Goal: Navigation & Orientation: Find specific page/section

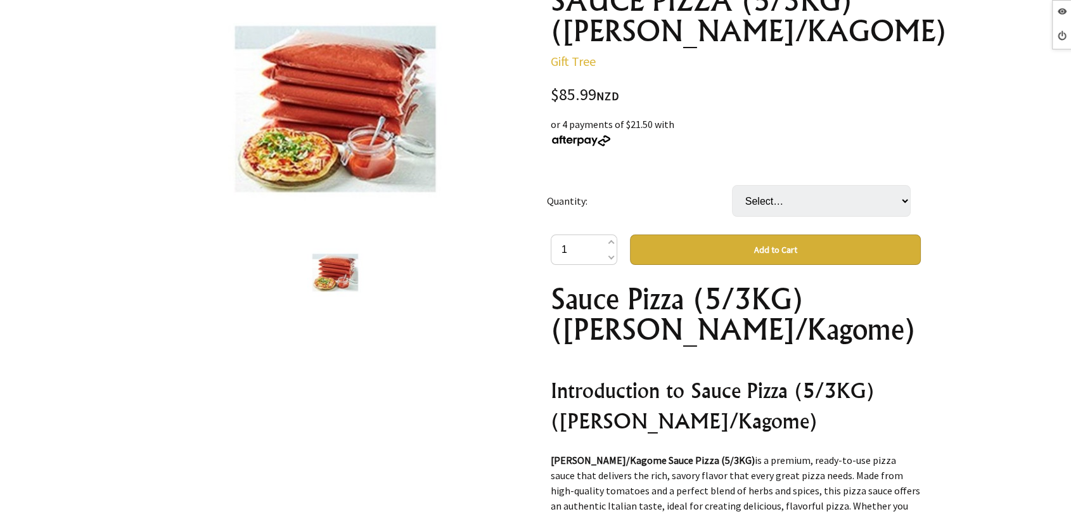
scroll to position [211, 0]
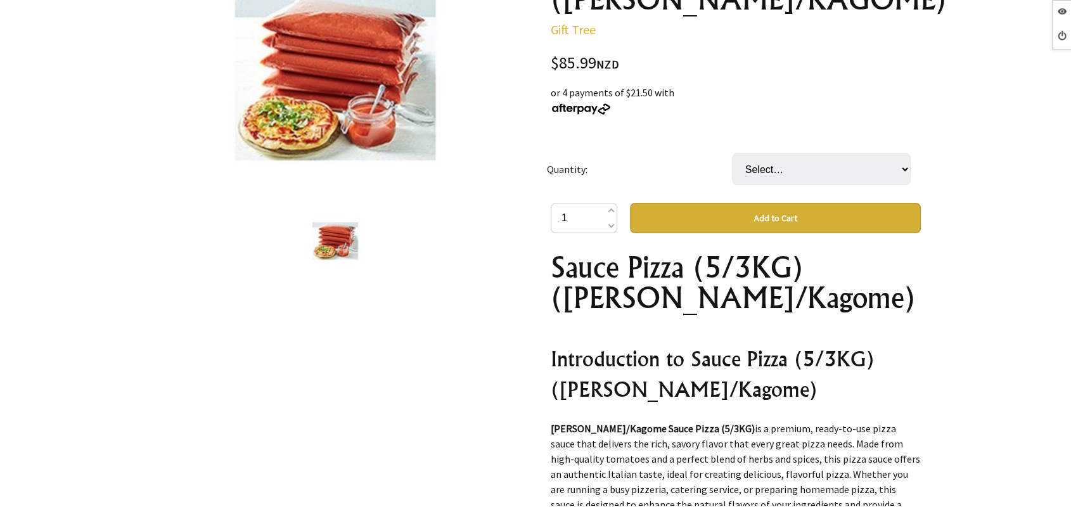
click at [775, 175] on select "Select… CTN" at bounding box center [821, 169] width 179 height 32
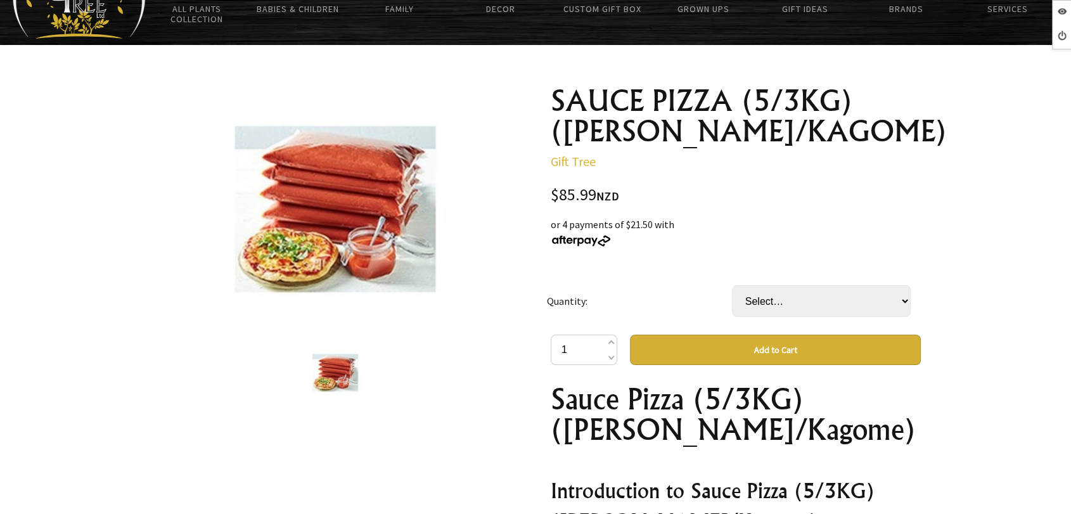
scroll to position [70, 0]
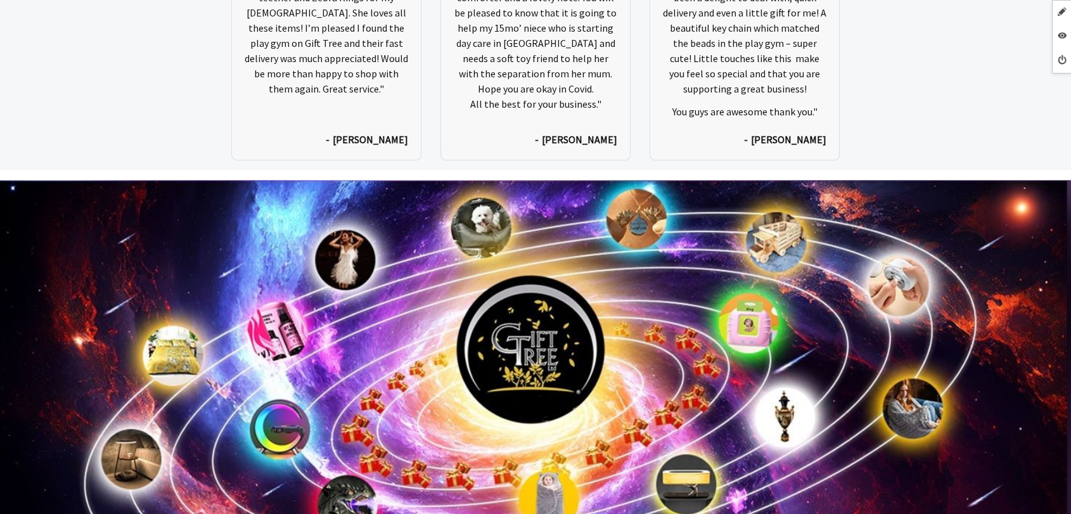
scroll to position [6446, 0]
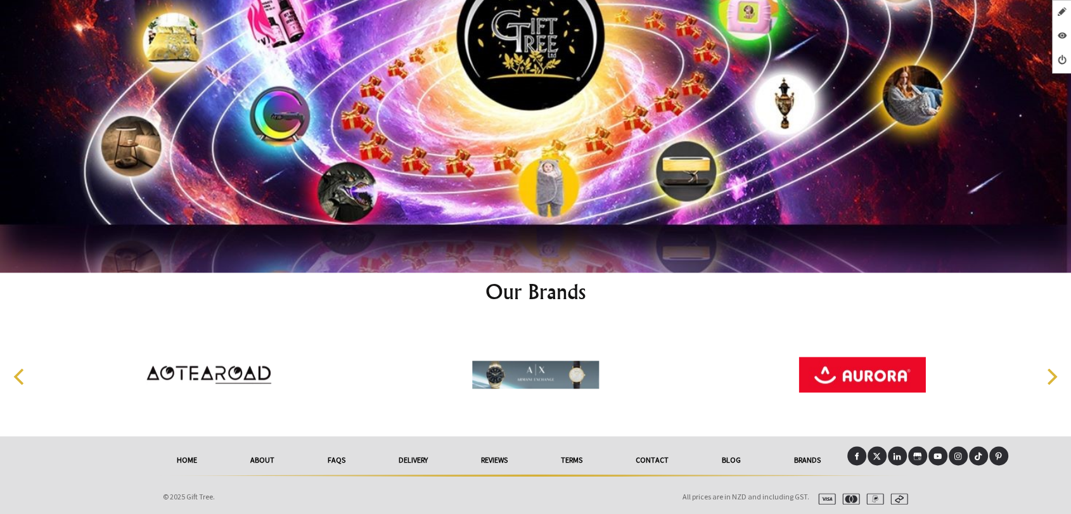
click at [854, 452] on icon at bounding box center [856, 456] width 8 height 8
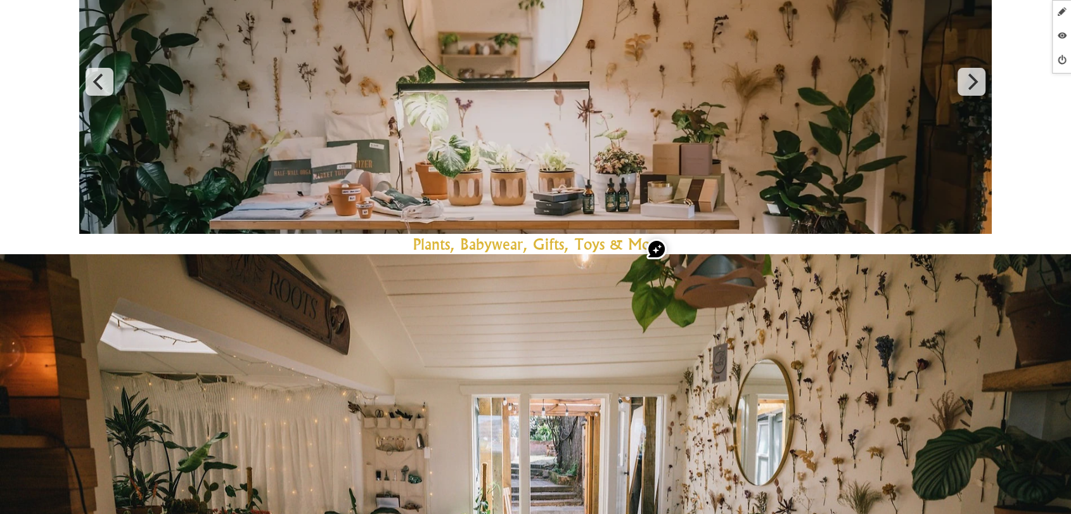
scroll to position [0, 0]
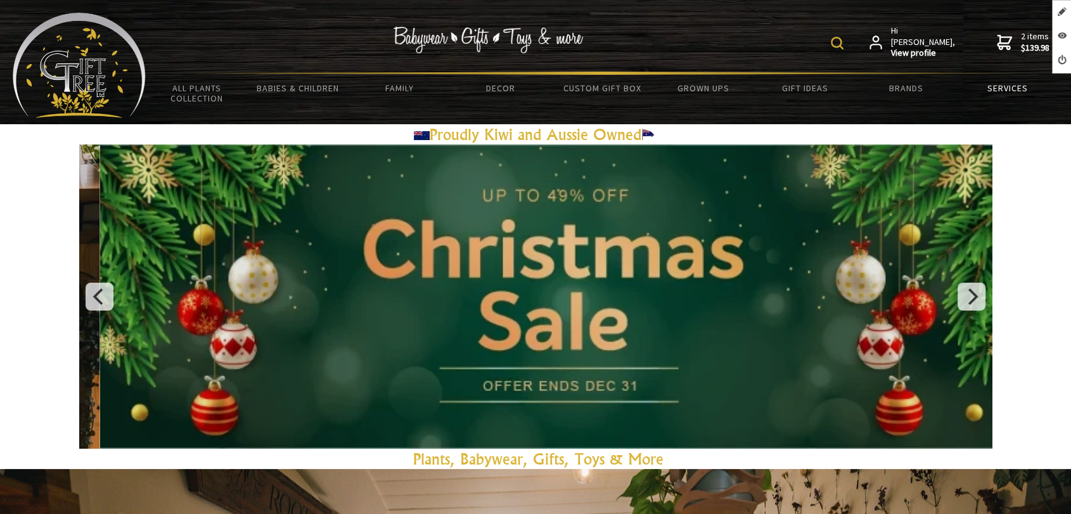
click at [994, 95] on link "Services" at bounding box center [1007, 88] width 101 height 27
